Goal: Check status: Check status

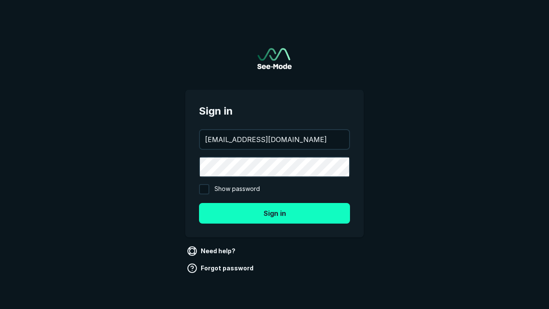
click at [275, 213] on button "Sign in" at bounding box center [274, 213] width 151 height 21
